Goal: Share content: Share content

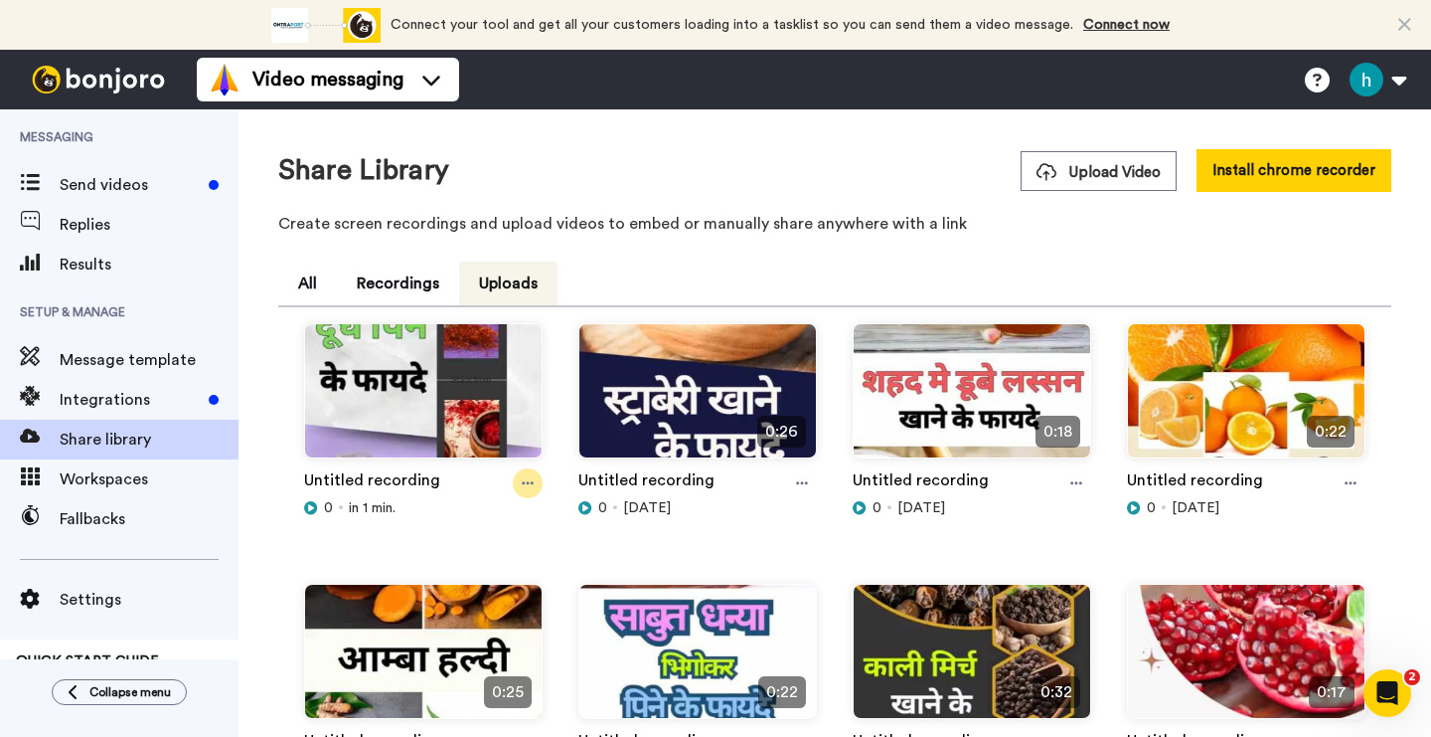
click at [530, 484] on icon at bounding box center [528, 483] width 12 height 14
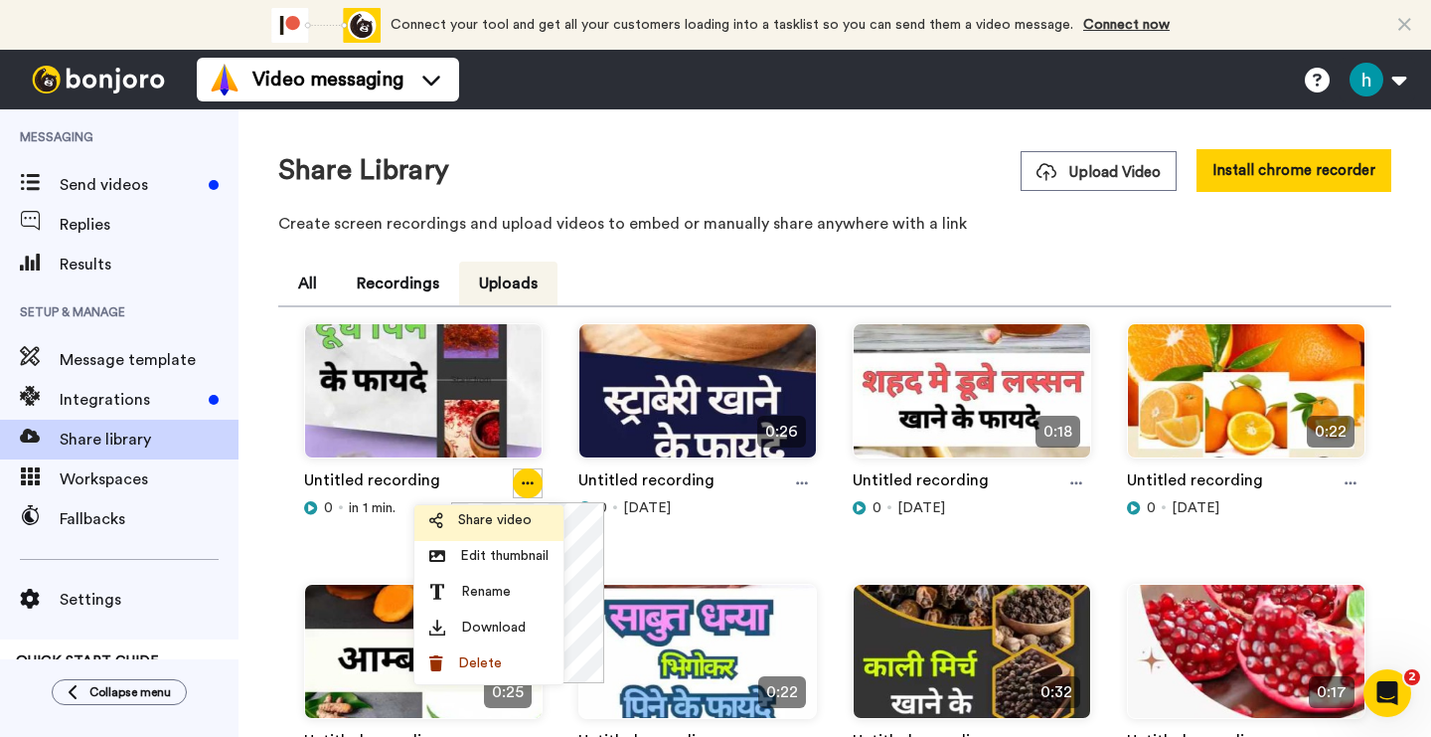
click at [528, 535] on li "Share video" at bounding box center [489, 523] width 149 height 36
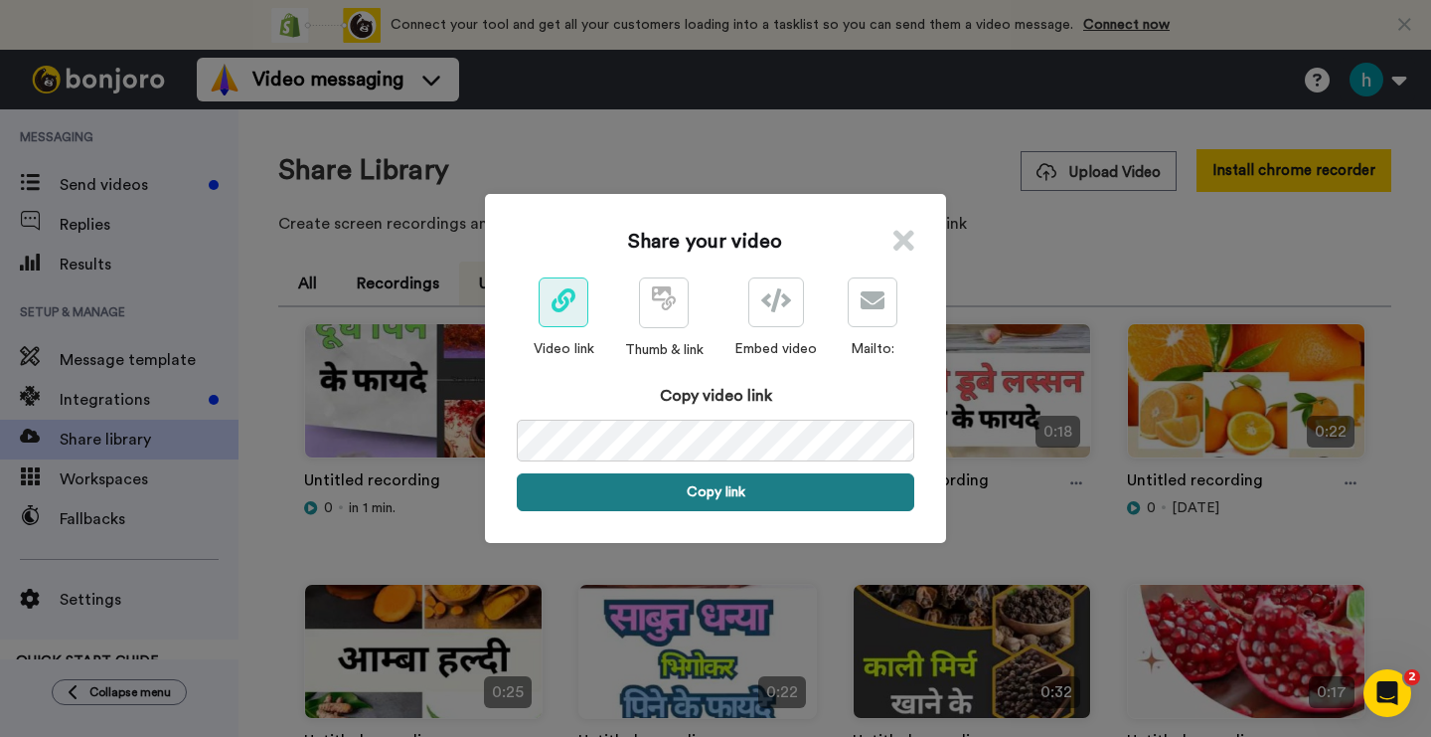
click at [723, 503] on button "Copy link" at bounding box center [716, 492] width 398 height 38
